Goal: Task Accomplishment & Management: Use online tool/utility

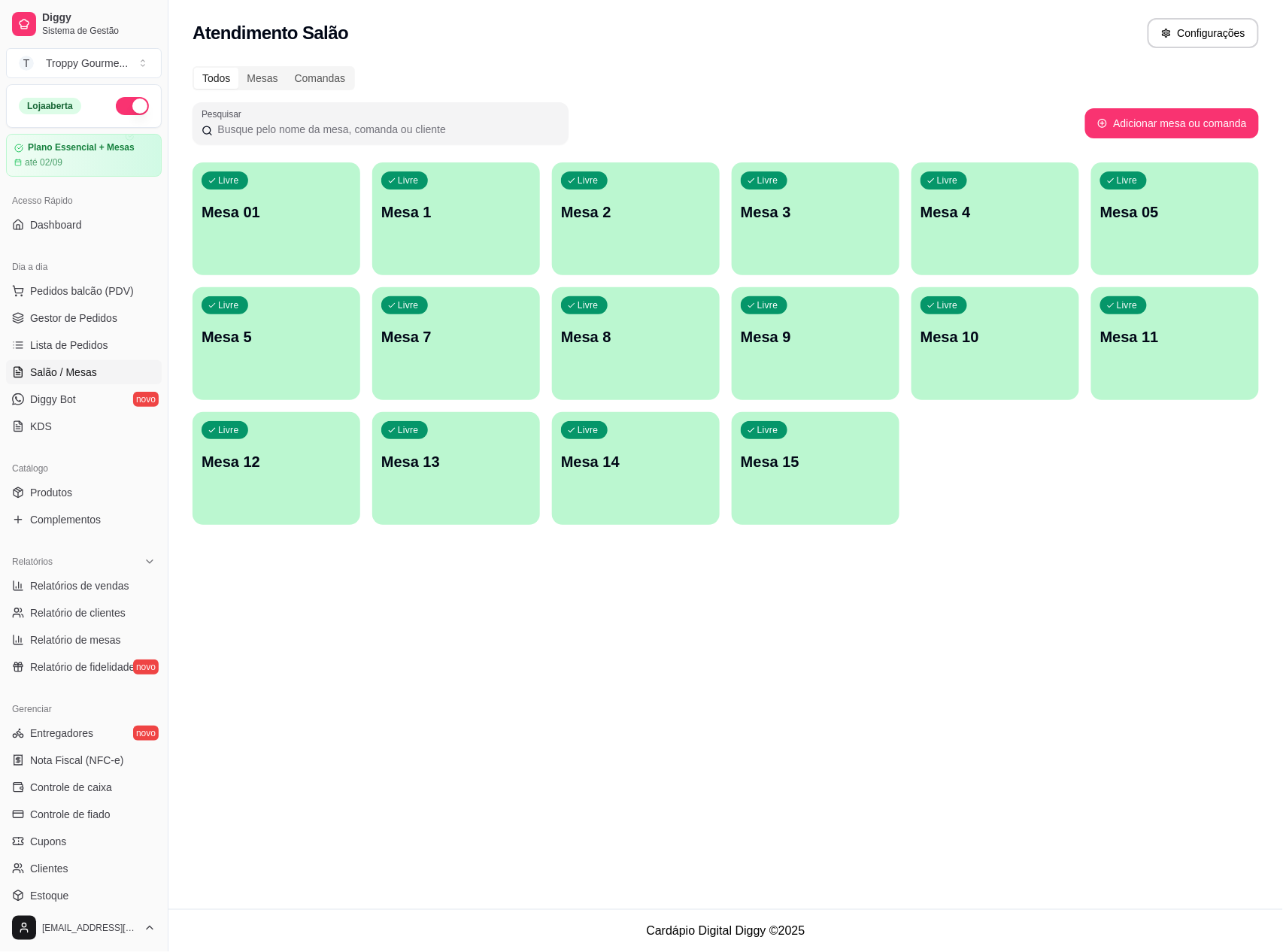
click at [314, 239] on div "Livre Mesa 01" at bounding box center [276, 210] width 168 height 95
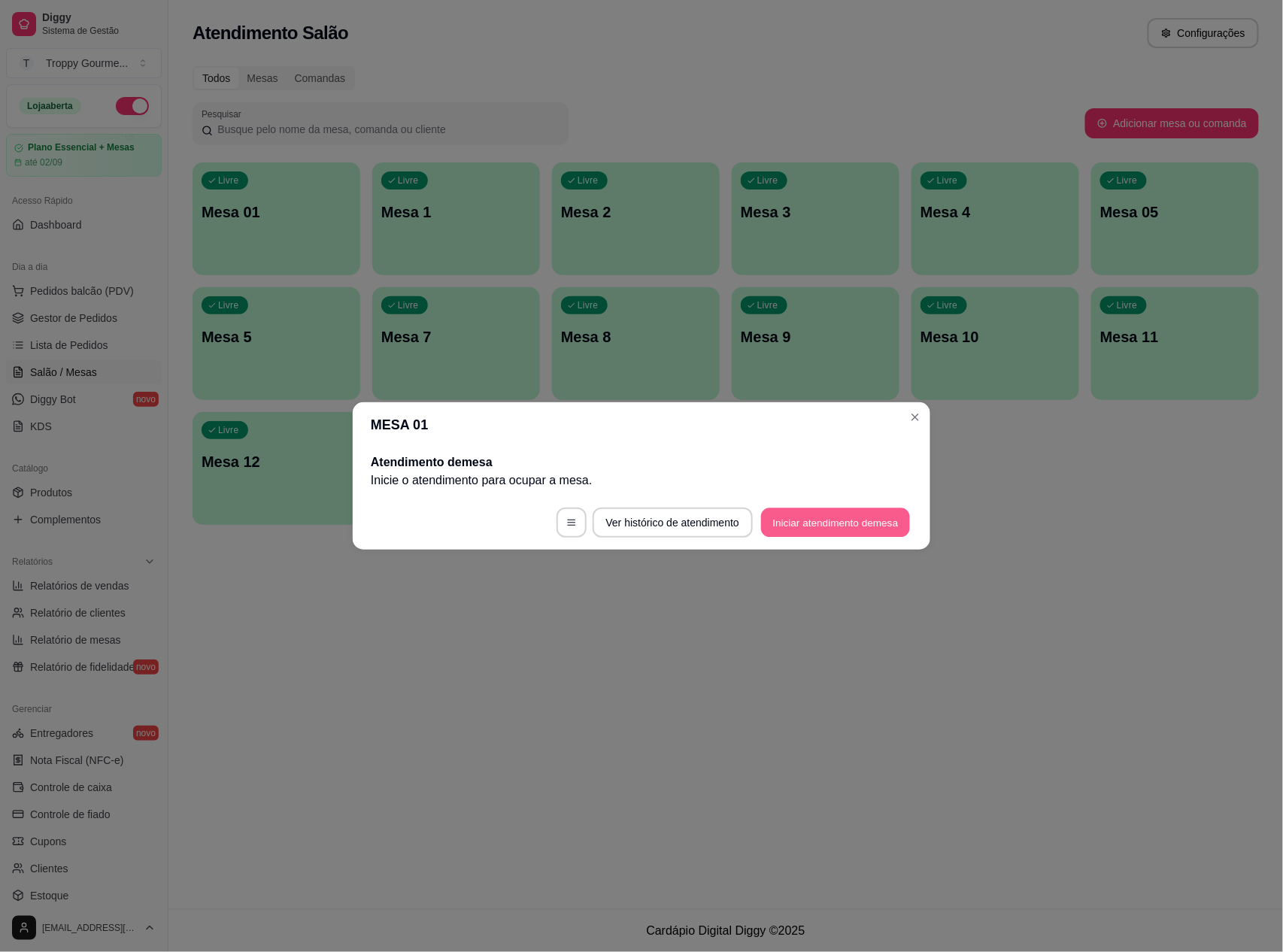
click at [854, 516] on button "Iniciar atendimento de mesa" at bounding box center [835, 523] width 149 height 30
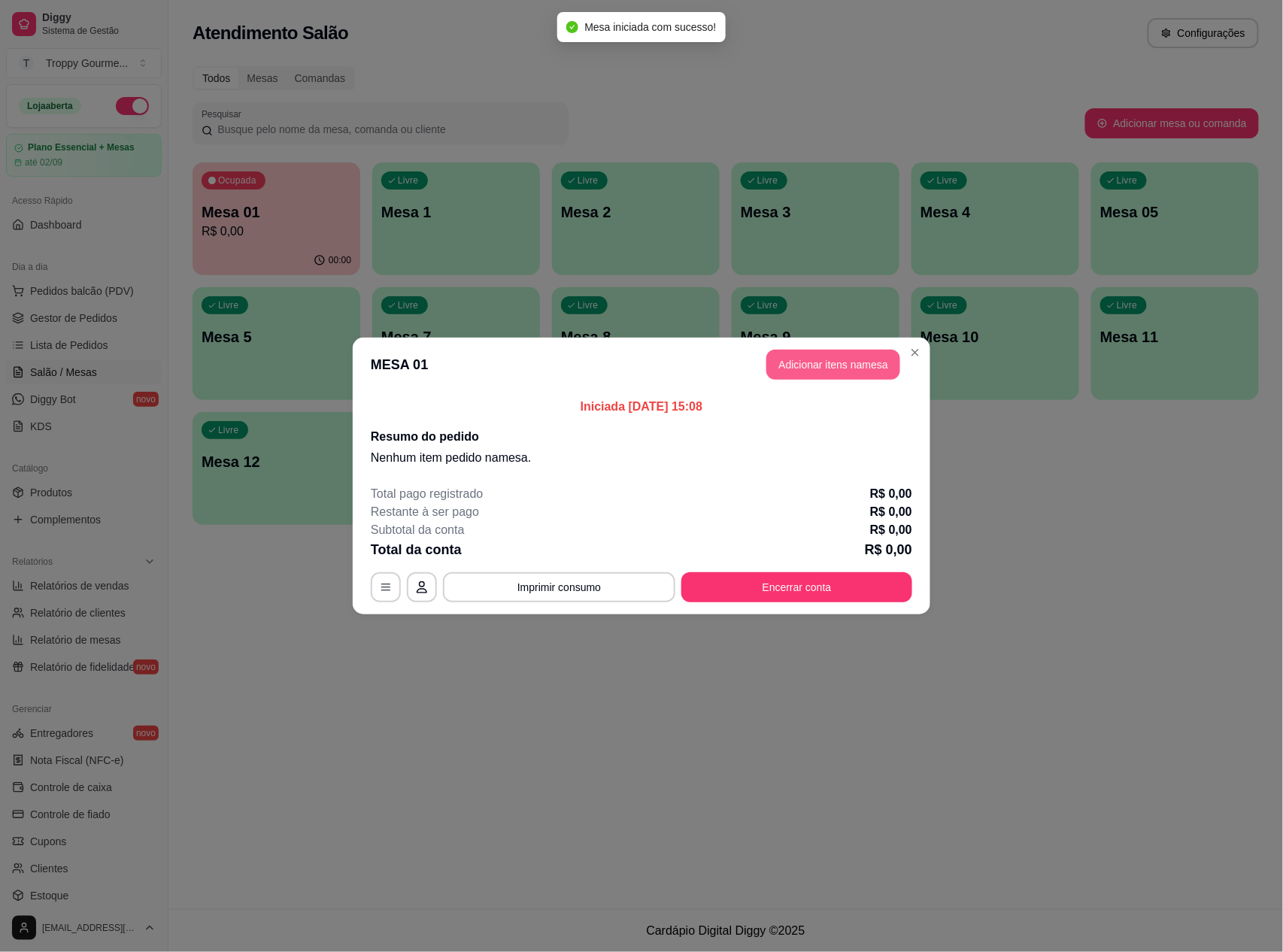
click at [861, 366] on button "Adicionar itens na mesa" at bounding box center [833, 365] width 134 height 30
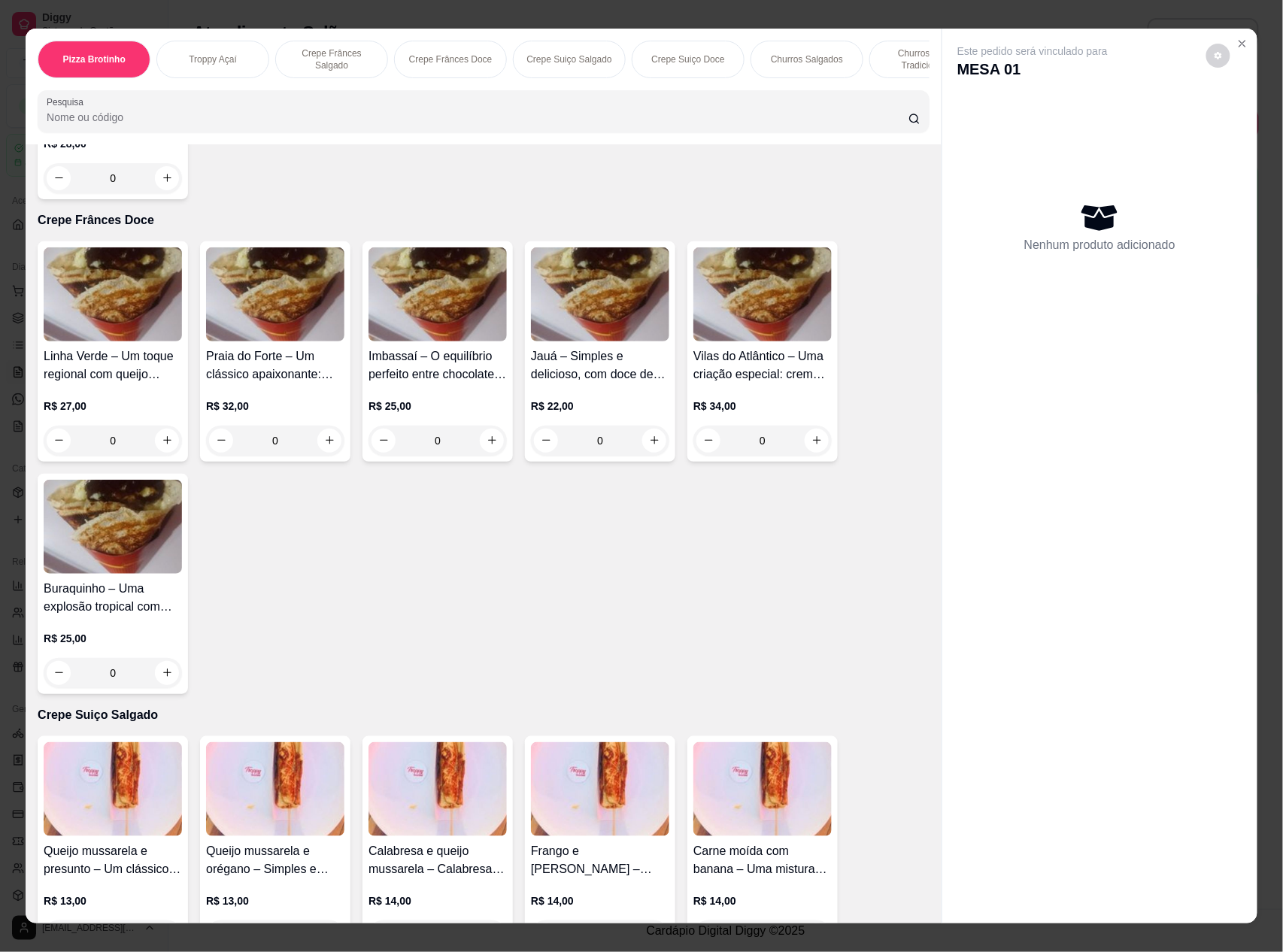
scroll to position [1505, 0]
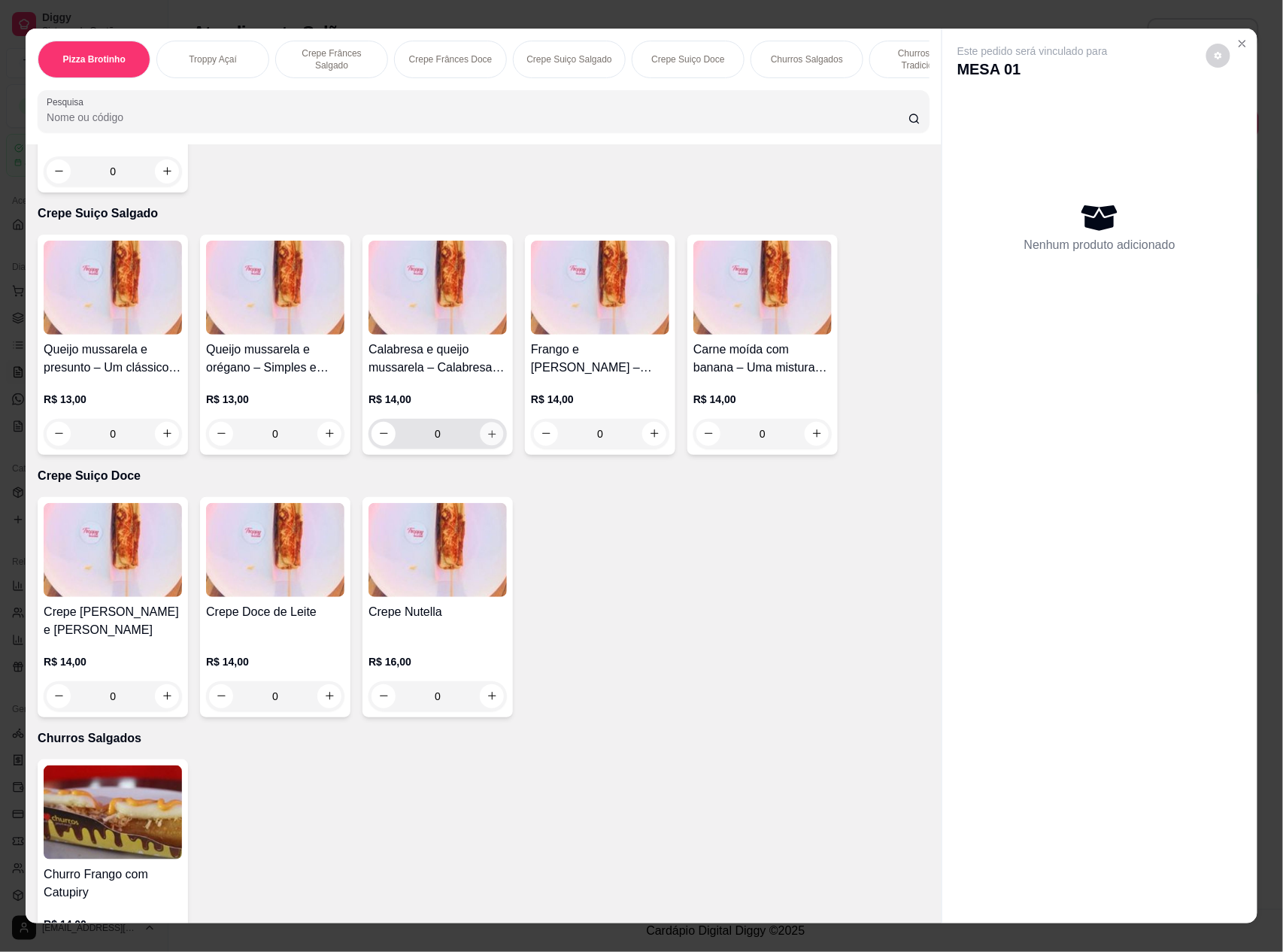
click at [488, 440] on icon "increase-product-quantity" at bounding box center [493, 435] width 11 height 11
type input "1"
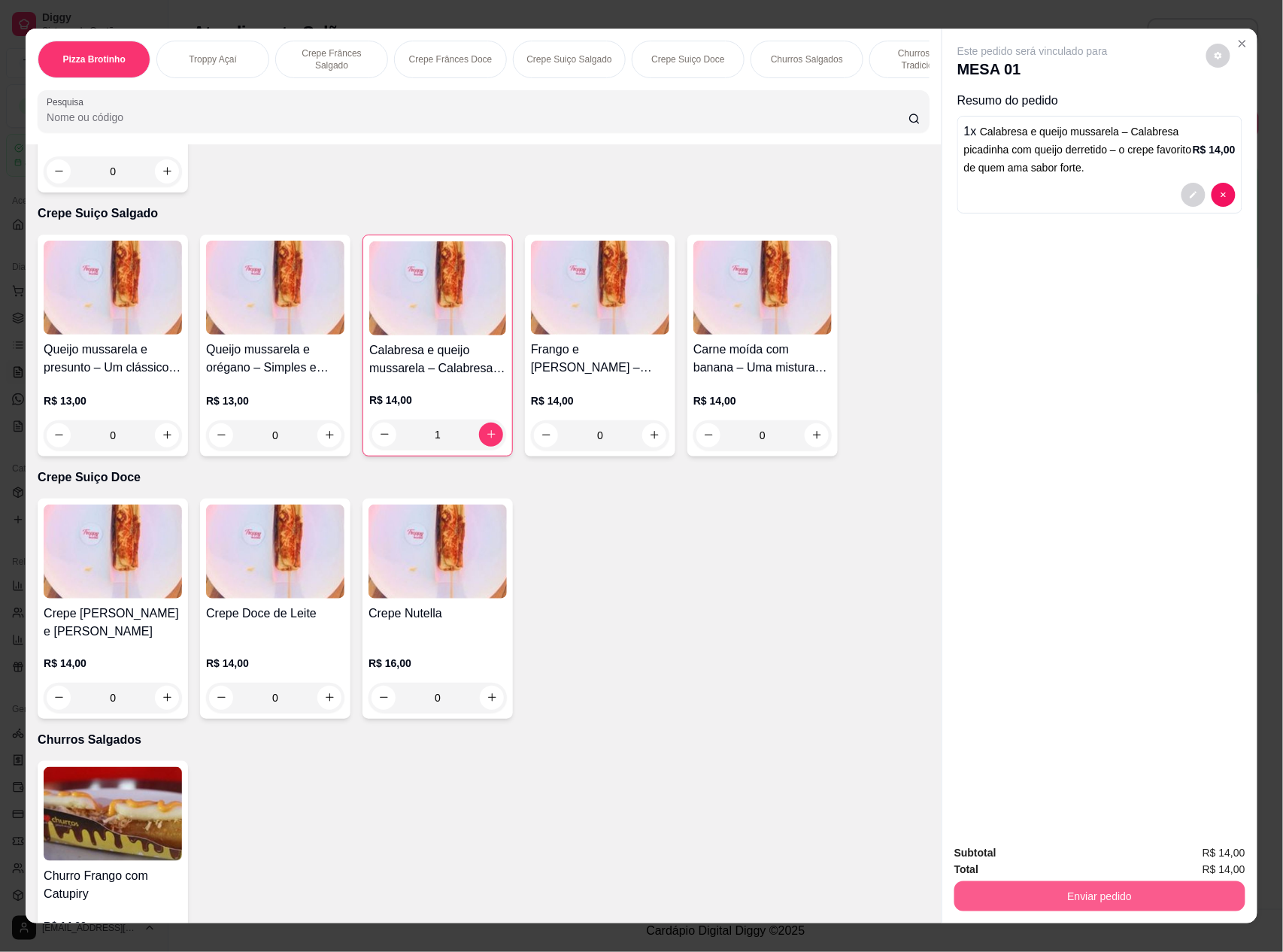
click at [1027, 896] on button "Enviar pedido" at bounding box center [1099, 896] width 291 height 30
click at [1032, 861] on button "Não registrar e enviar pedido" at bounding box center [1049, 860] width 152 height 28
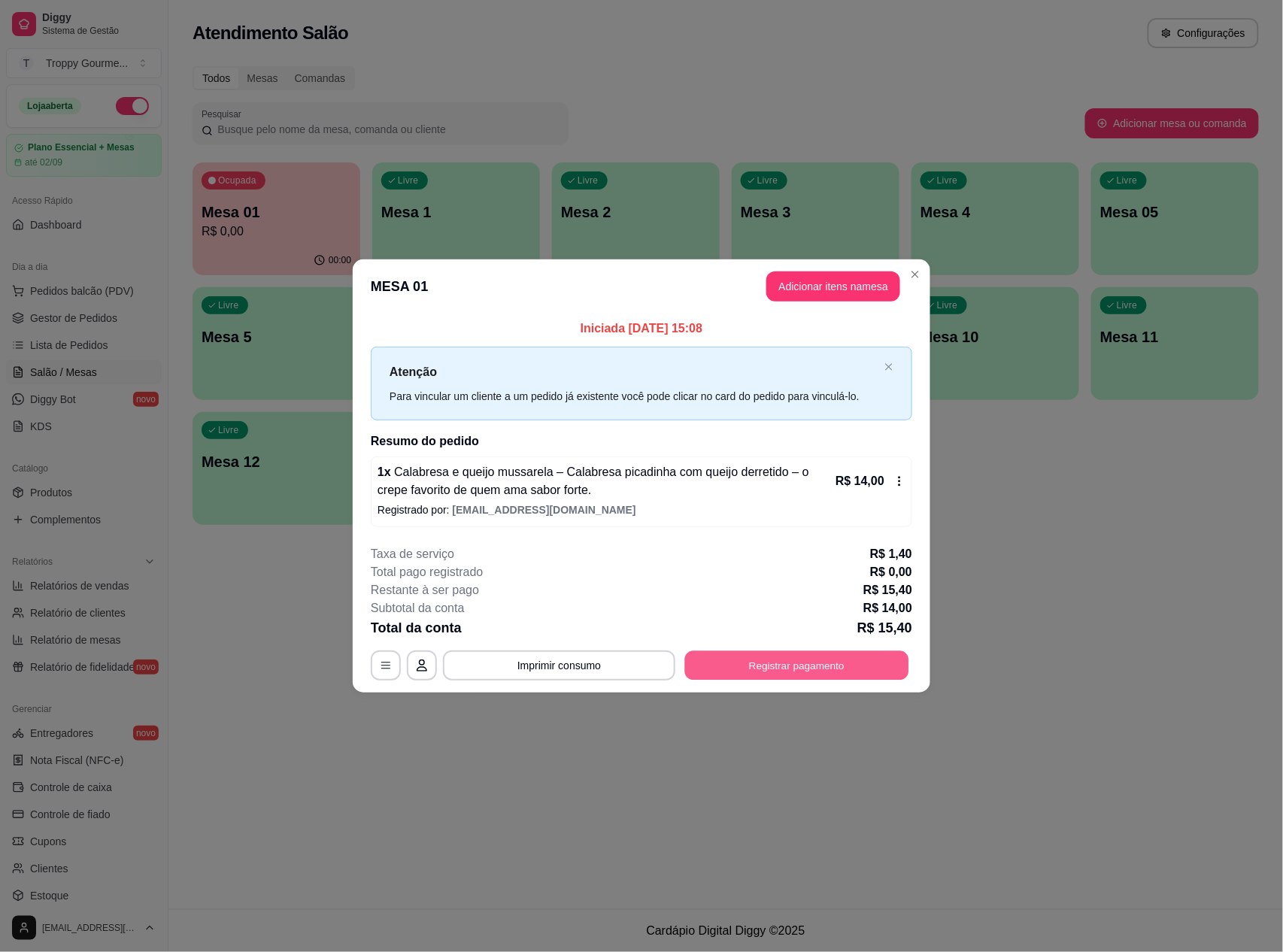
click at [780, 669] on button "Registrar pagamento" at bounding box center [797, 665] width 224 height 30
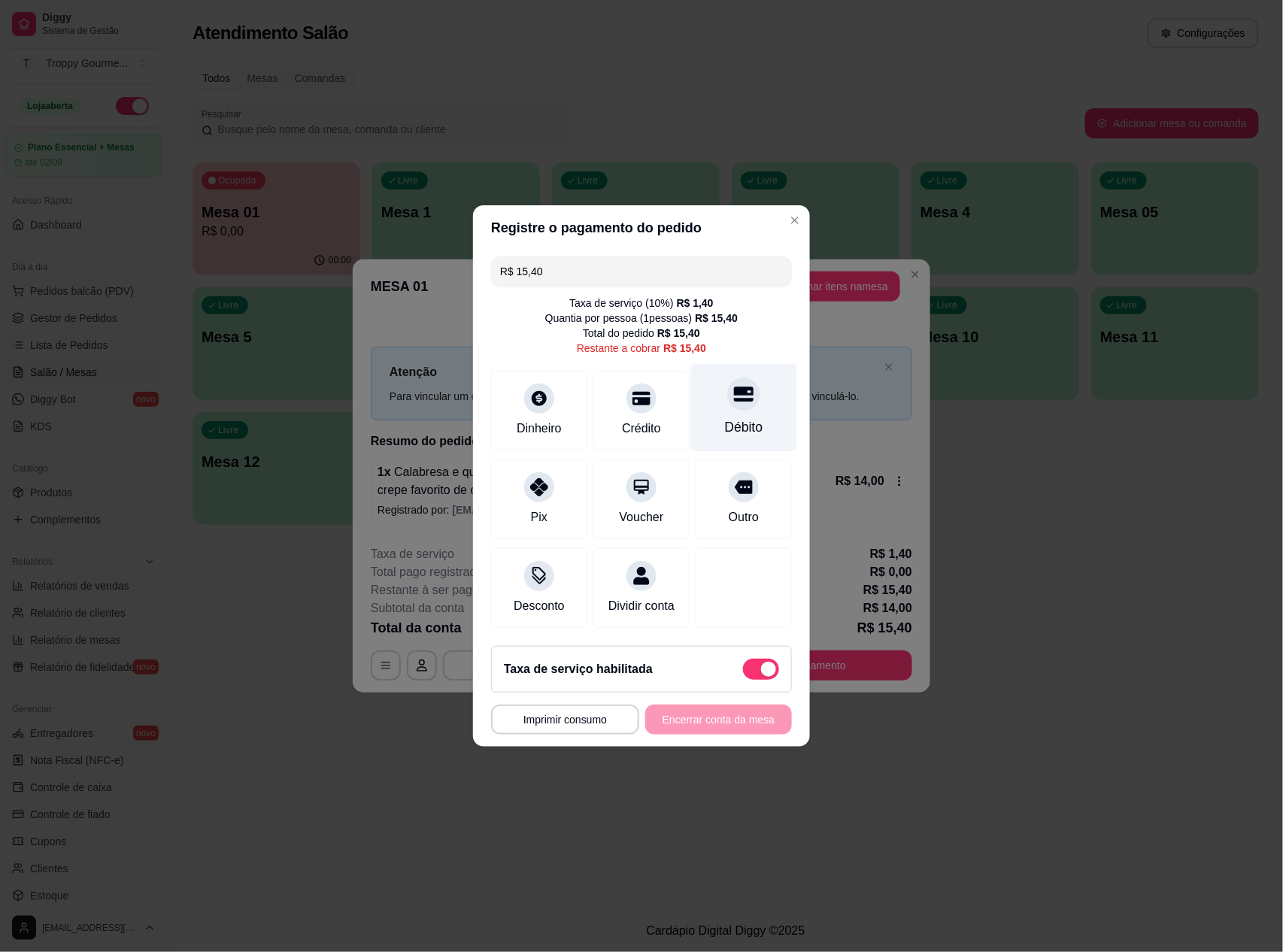
click at [738, 418] on div "Débito" at bounding box center [744, 427] width 39 height 20
type input "R$ 0,00"
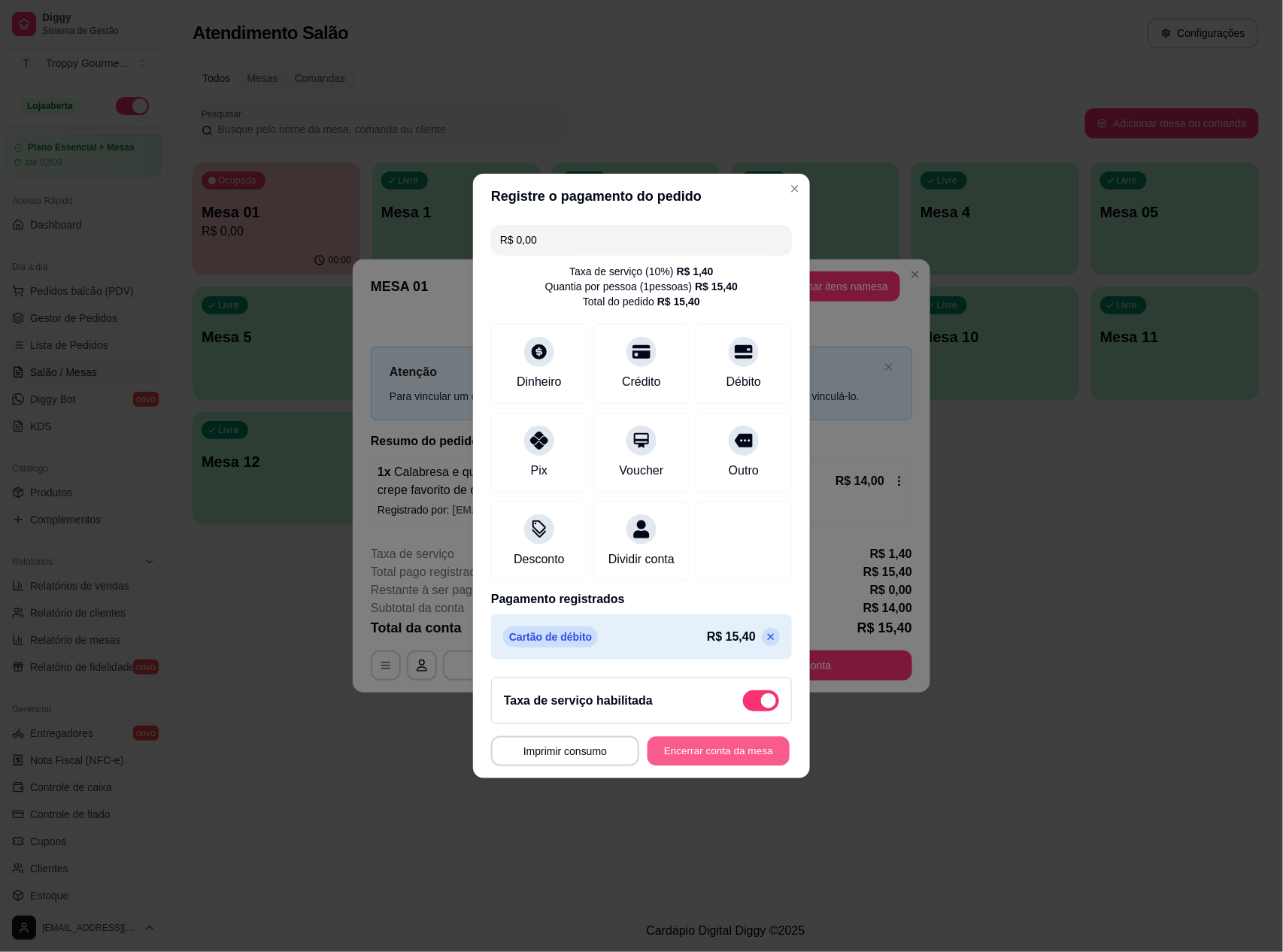
click at [734, 757] on button "Encerrar conta da mesa" at bounding box center [718, 752] width 142 height 30
